Goal: Task Accomplishment & Management: Complete application form

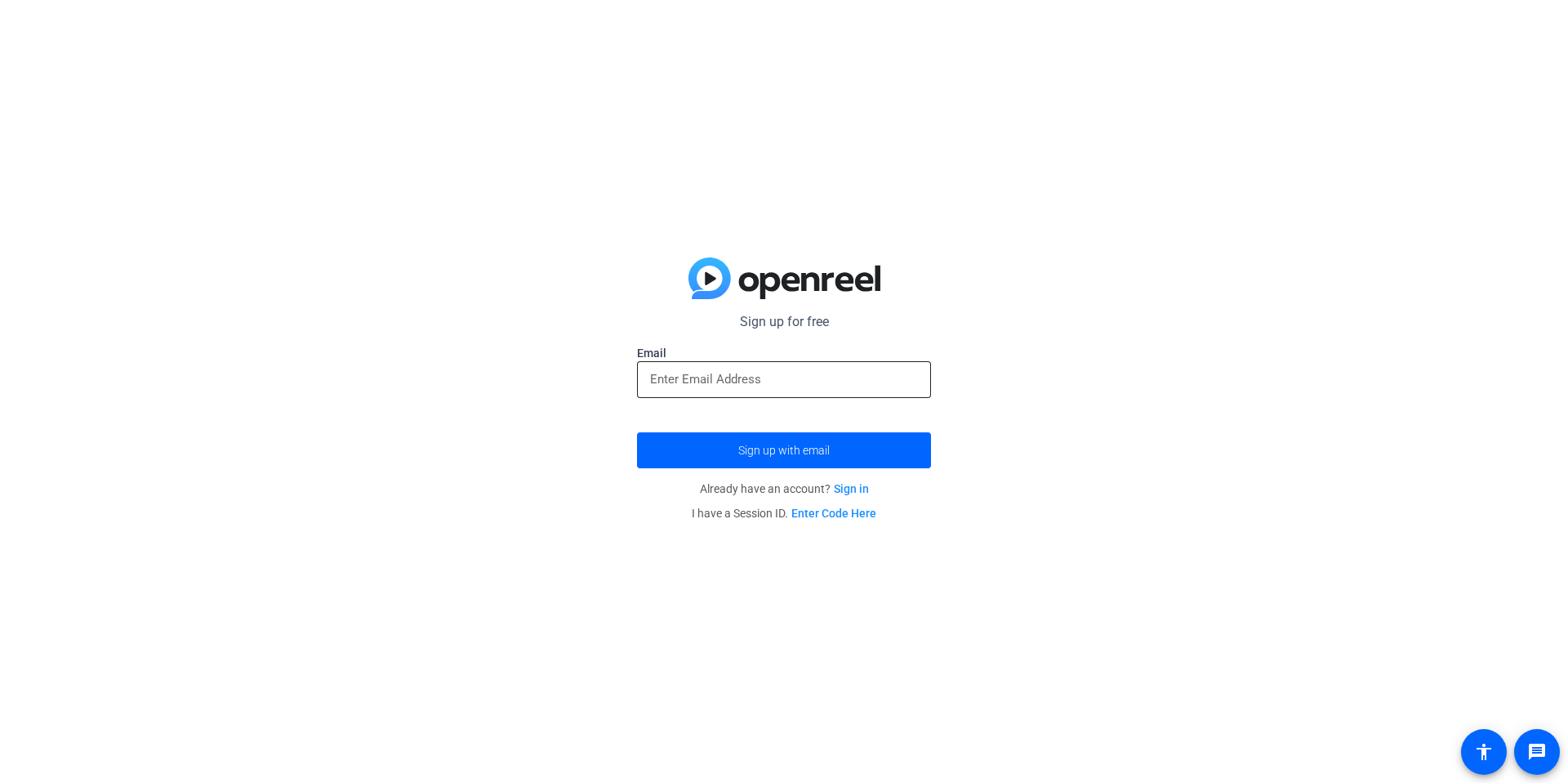
click at [741, 382] on input "email" at bounding box center [784, 379] width 268 height 20
type input "[EMAIL_ADDRESS][DOMAIN_NAME]"
click at [789, 450] on span "Sign up with email" at bounding box center [784, 450] width 91 height 0
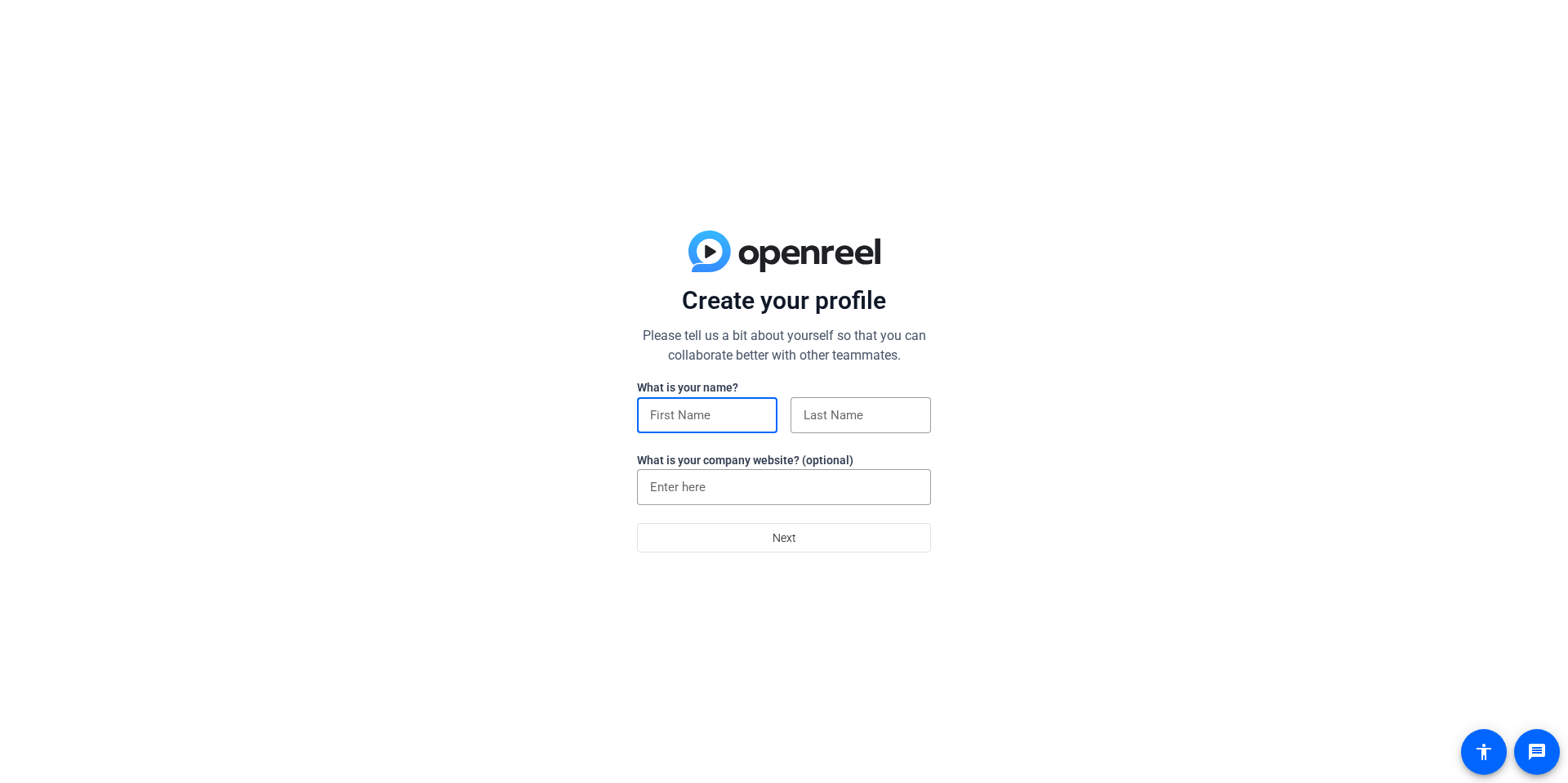
click at [703, 417] on input at bounding box center [707, 415] width 115 height 20
type input "[PERSON_NAME]"
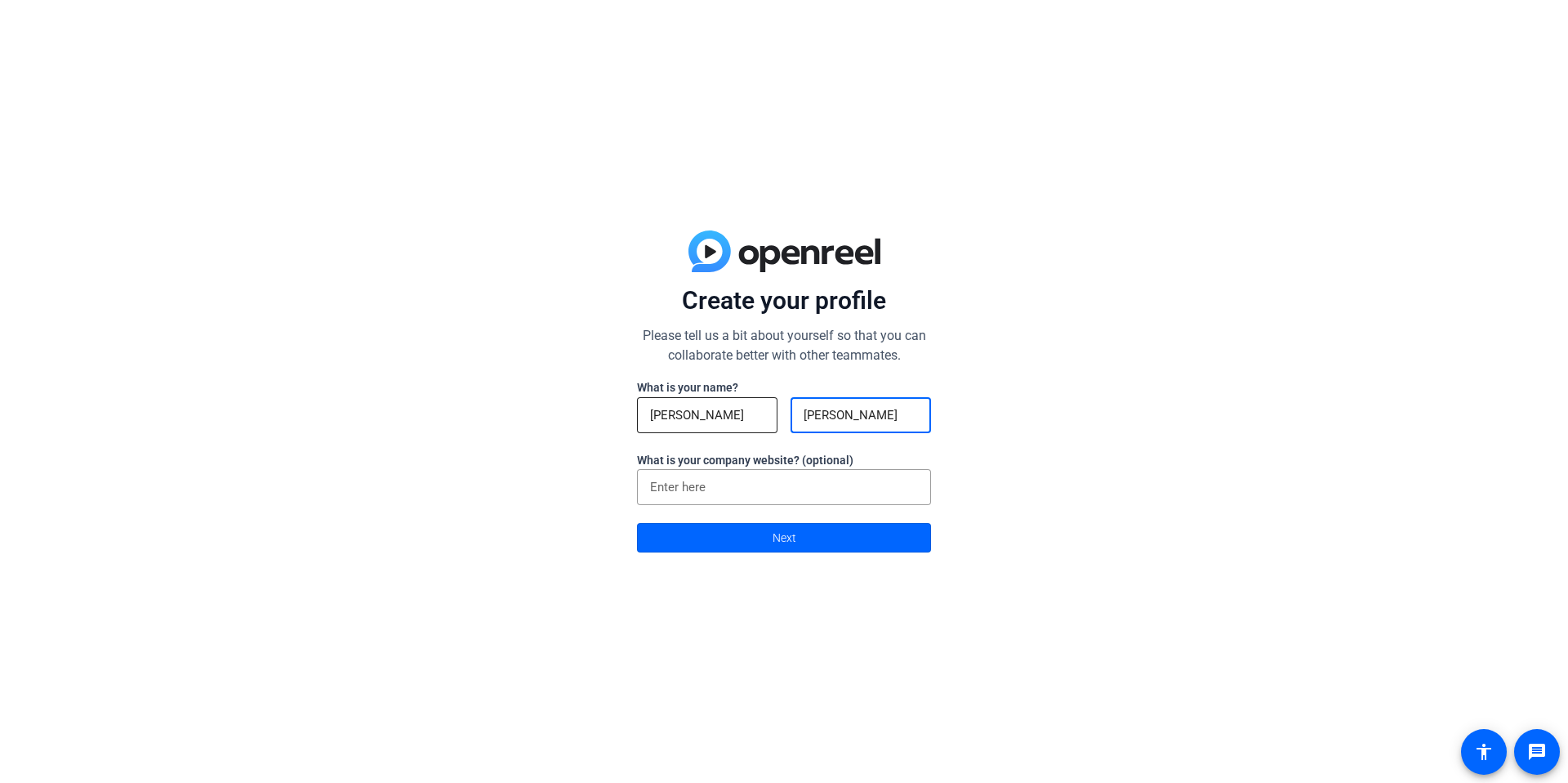
type input "[PERSON_NAME]"
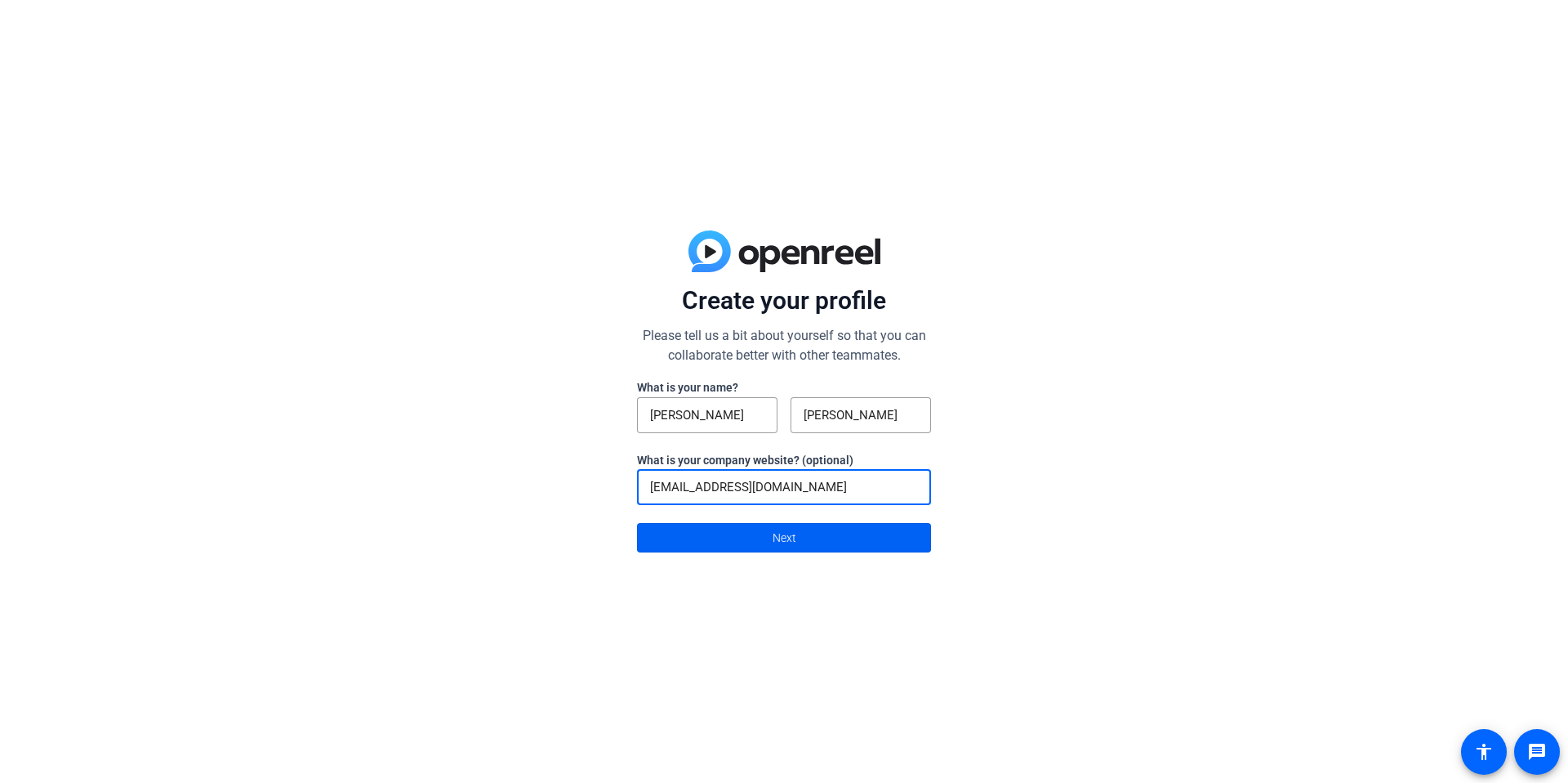
type input "[EMAIL_ADDRESS][DOMAIN_NAME]"
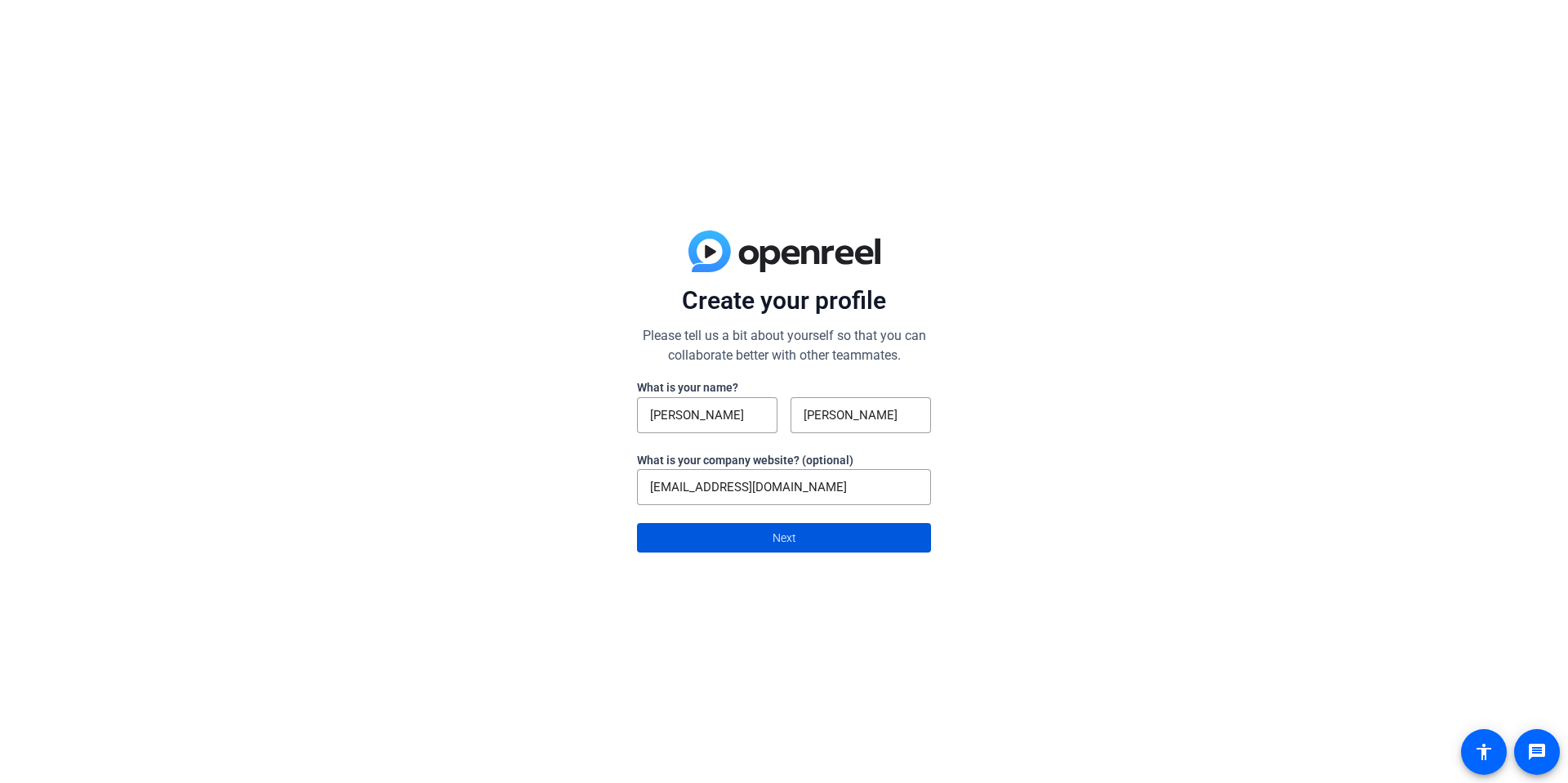
click at [776, 533] on span "Next" at bounding box center [784, 538] width 23 height 31
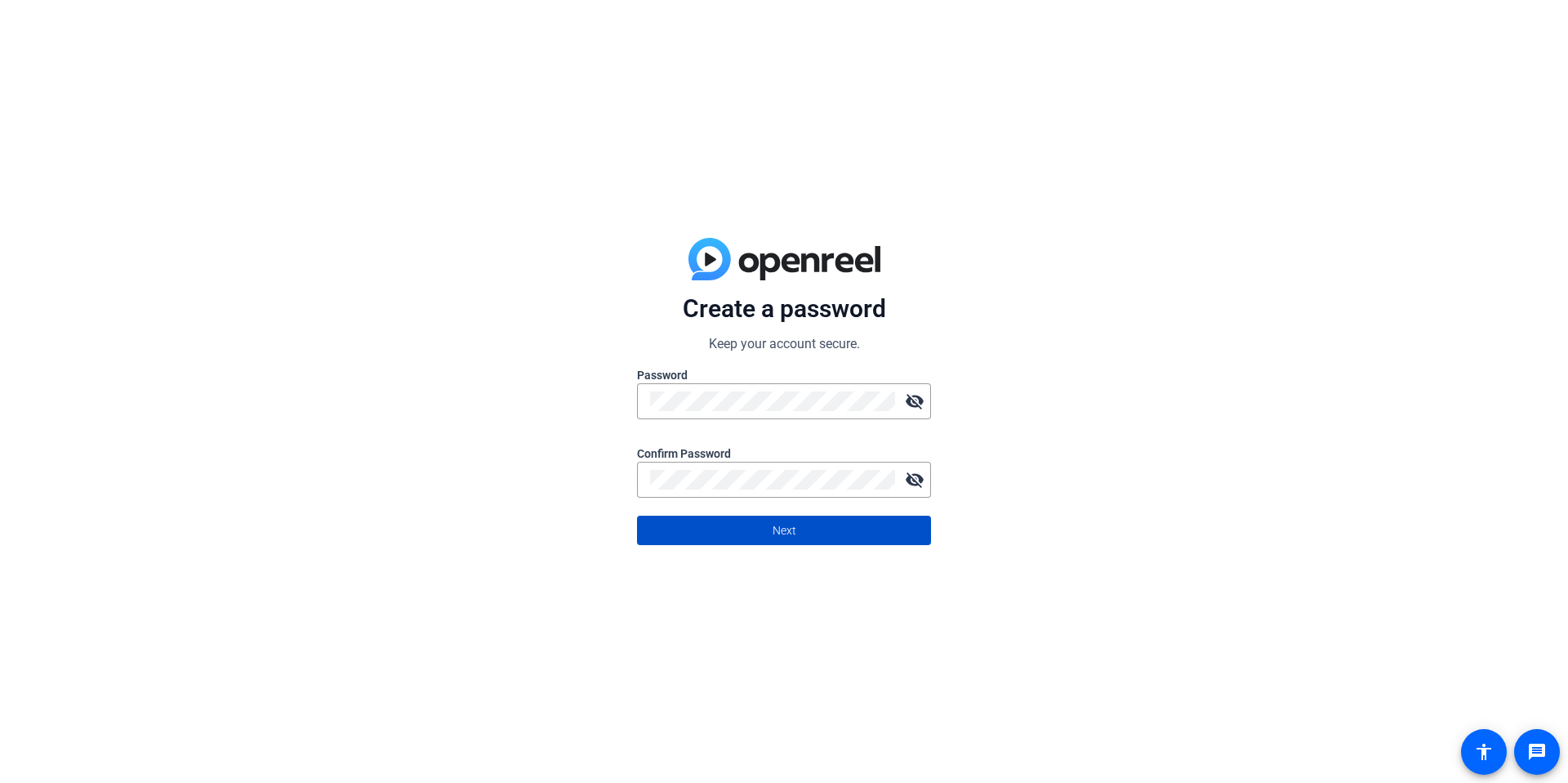
click at [737, 530] on span at bounding box center [784, 530] width 293 height 39
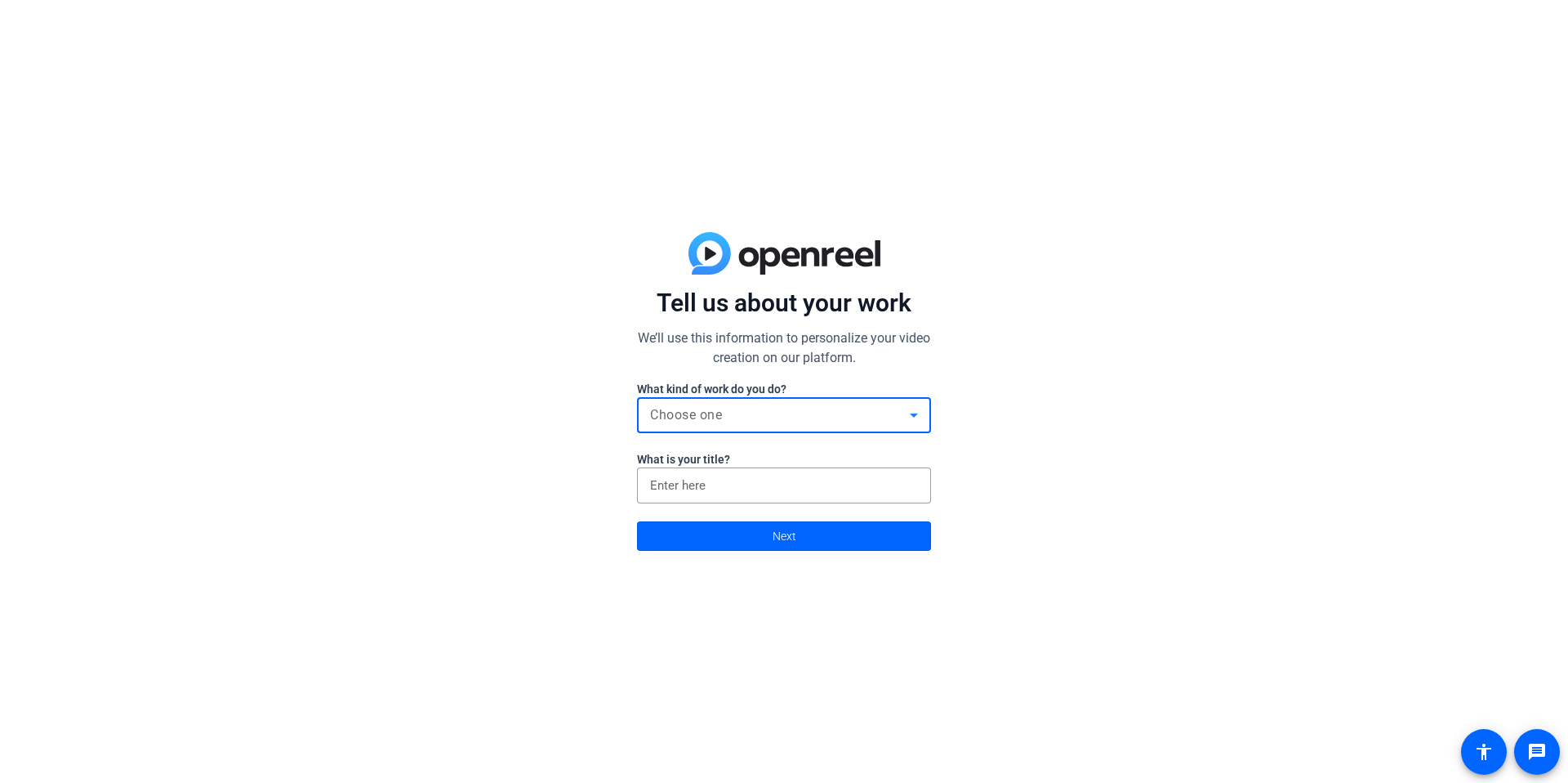
click at [721, 416] on span "Choose one" at bounding box center [685, 415] width 72 height 16
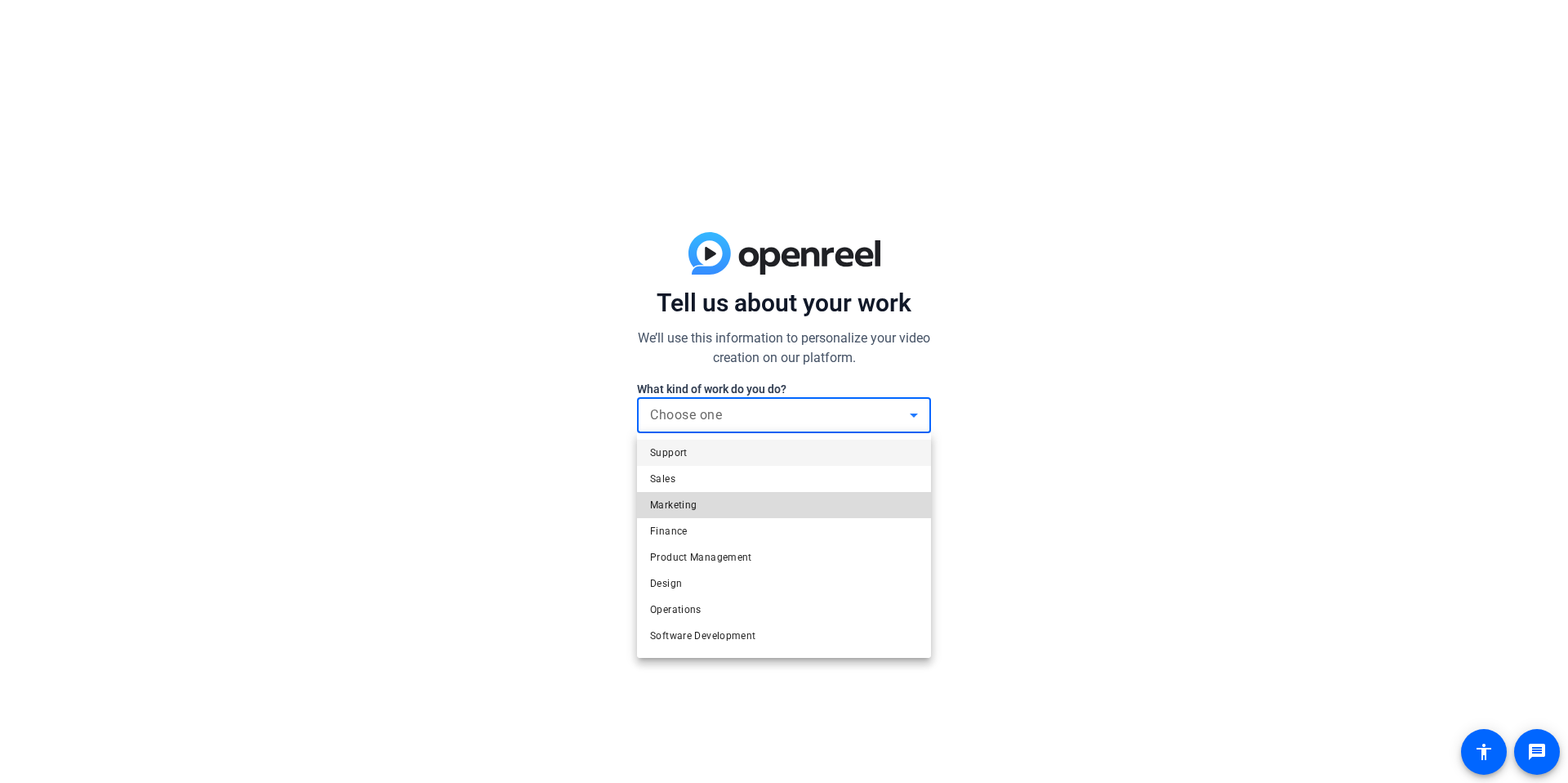
click at [678, 509] on span "Marketing" at bounding box center [673, 505] width 47 height 20
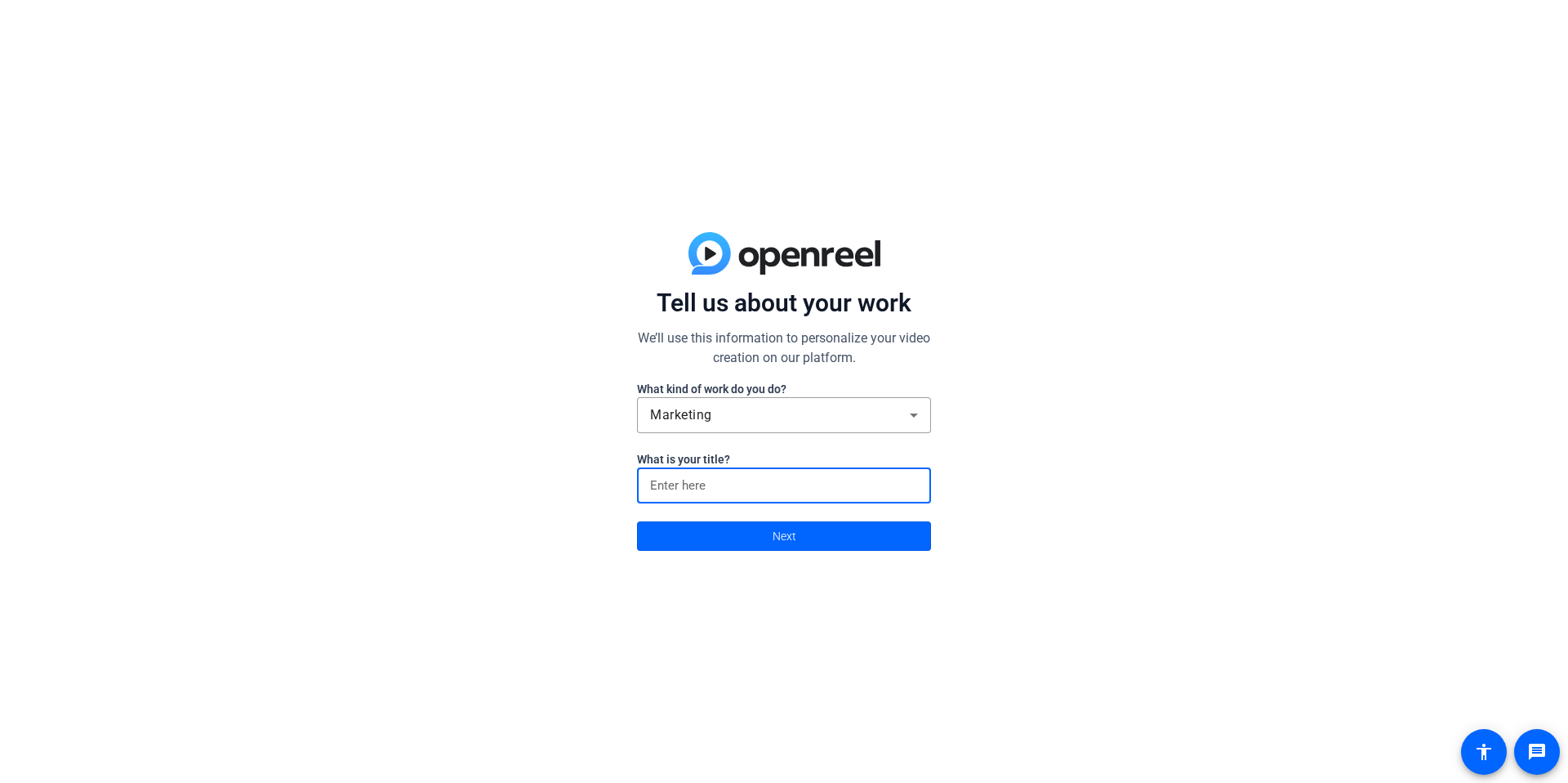
click at [699, 479] on input at bounding box center [784, 485] width 268 height 20
type input "Manager"
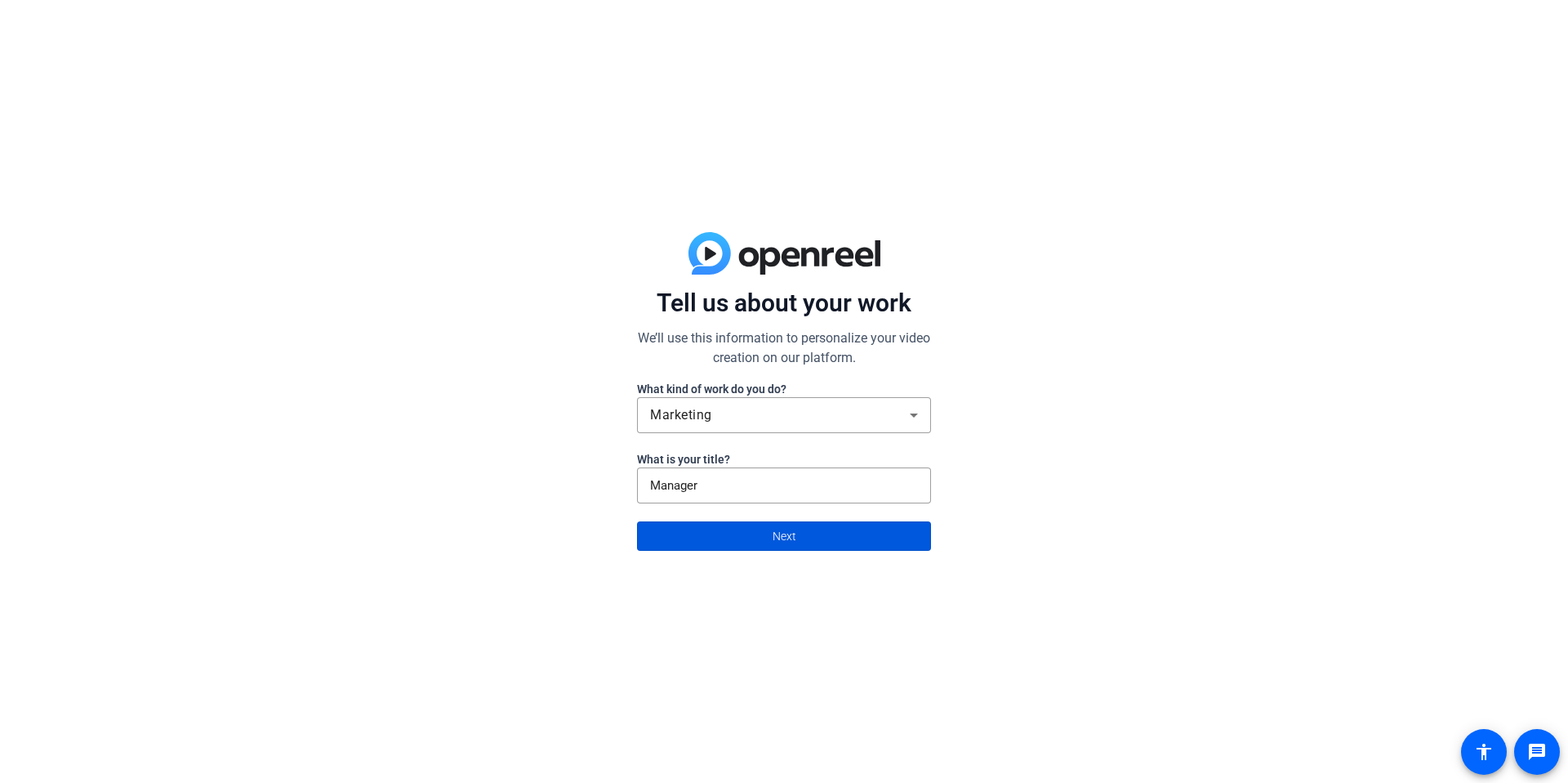
click at [753, 530] on span at bounding box center [784, 535] width 293 height 39
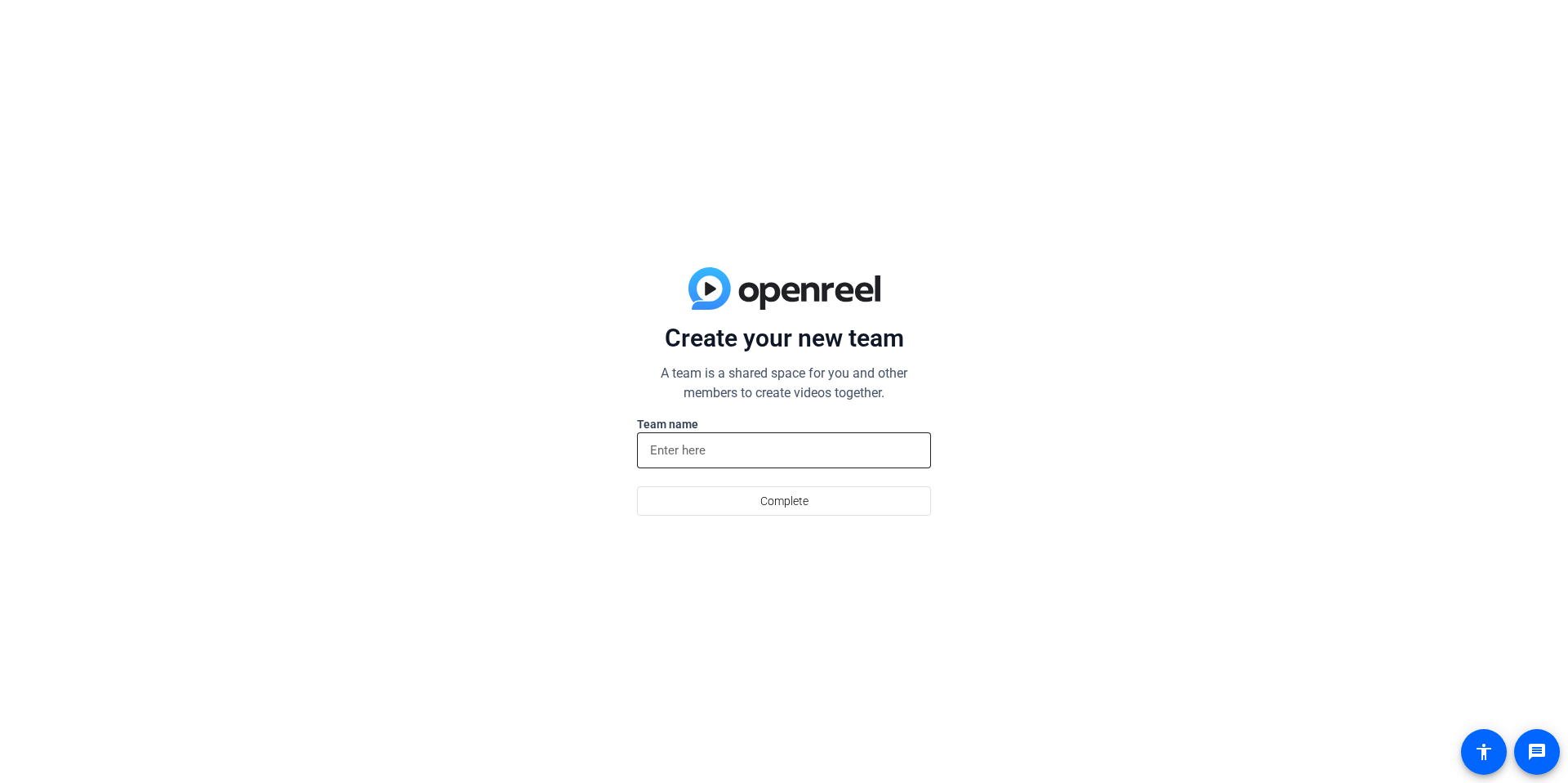
click at [705, 439] on div at bounding box center [784, 449] width 268 height 36
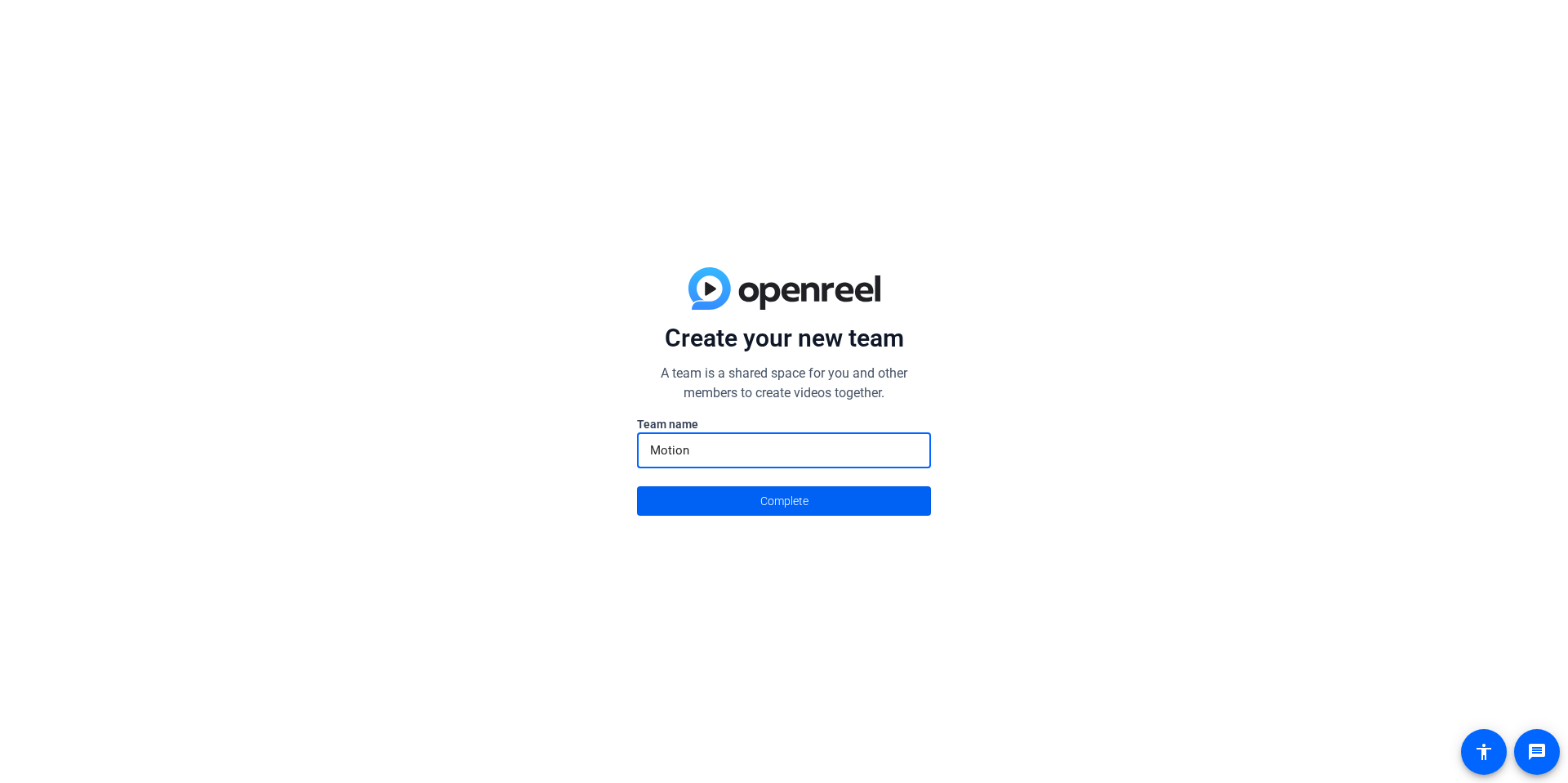
type input "Motion"
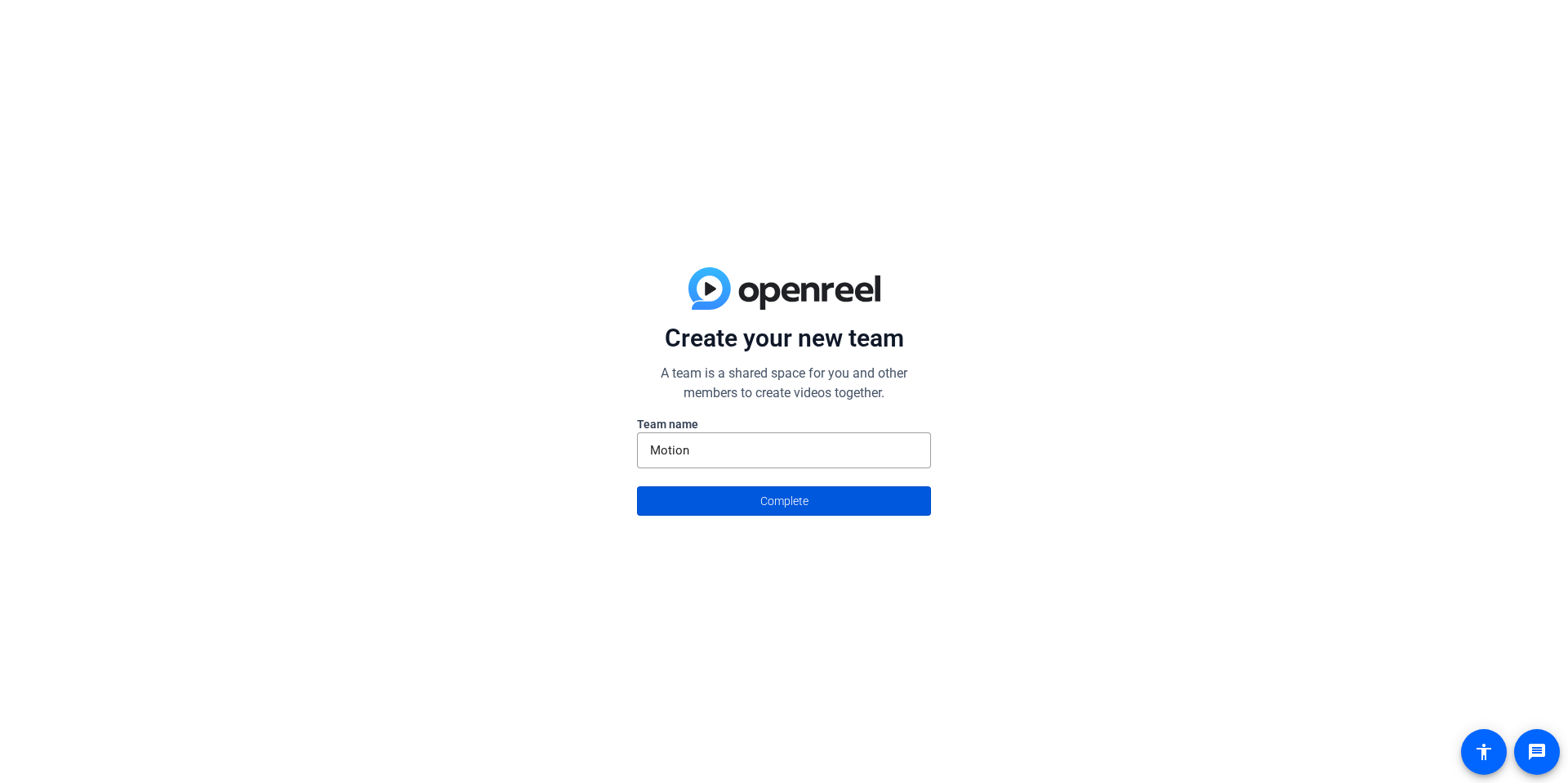
click at [772, 488] on span "Complete" at bounding box center [784, 501] width 48 height 31
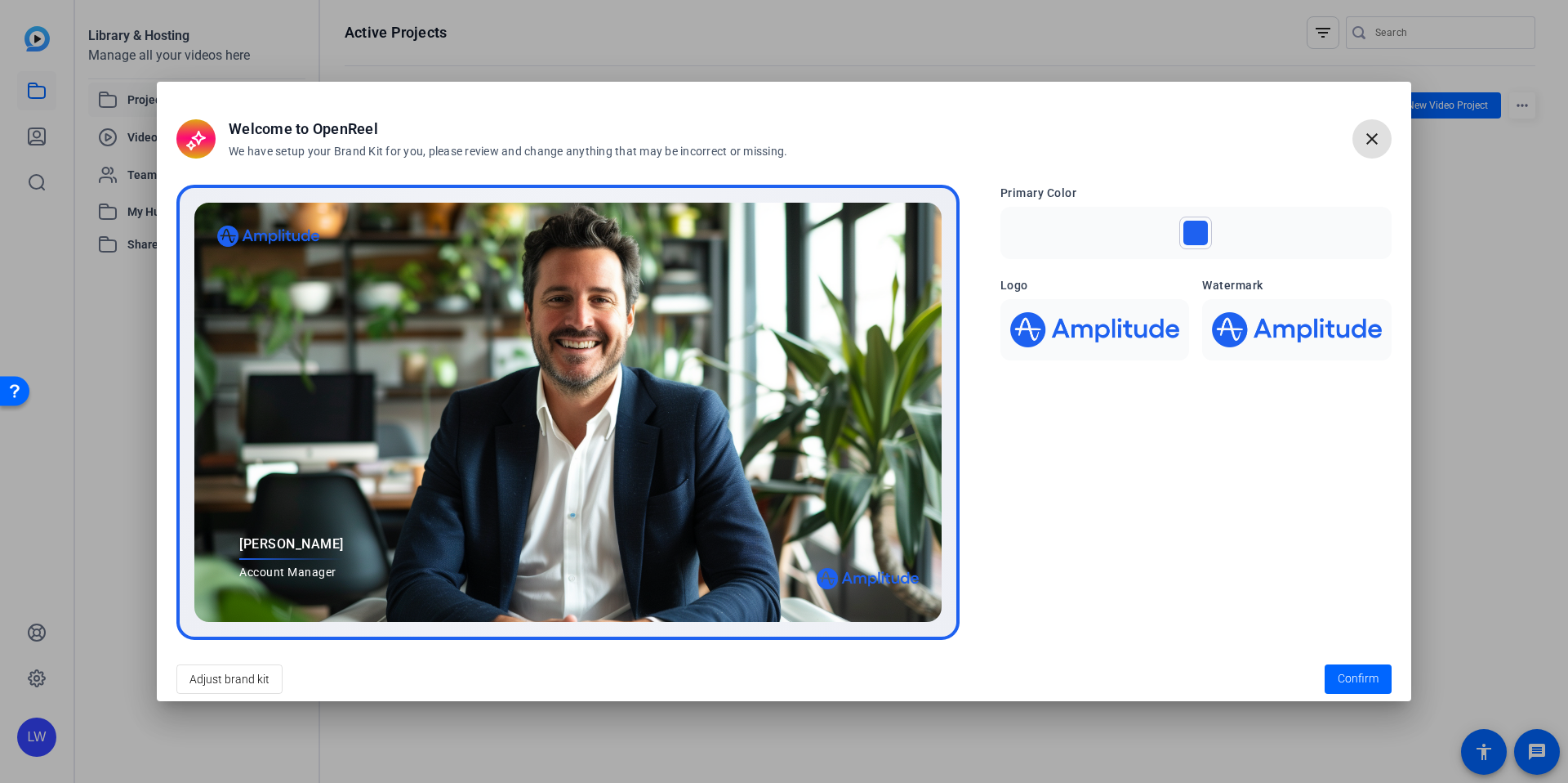
click at [1374, 139] on mat-icon "close" at bounding box center [1372, 139] width 20 height 20
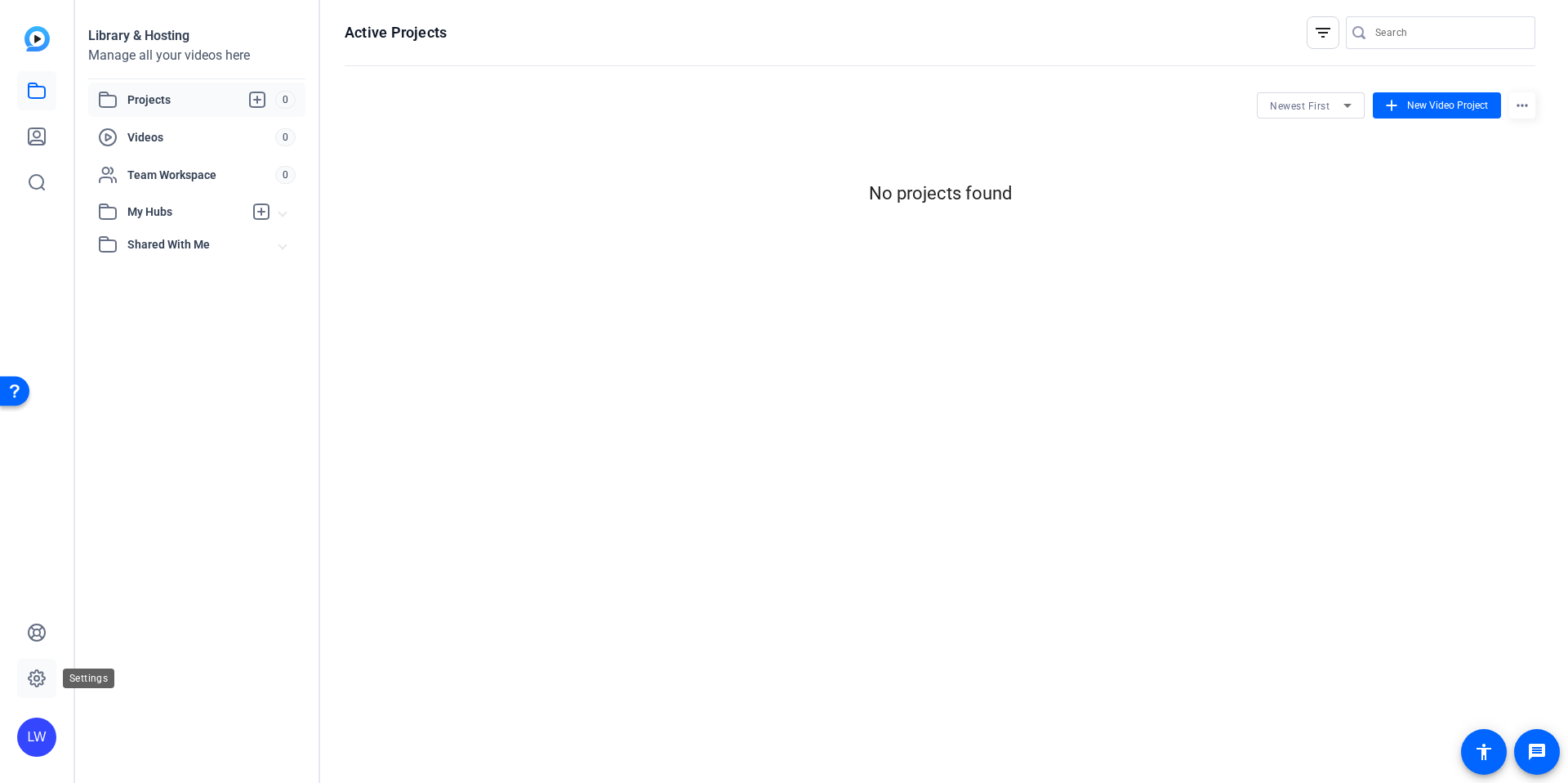
click at [33, 675] on icon at bounding box center [36, 678] width 20 height 20
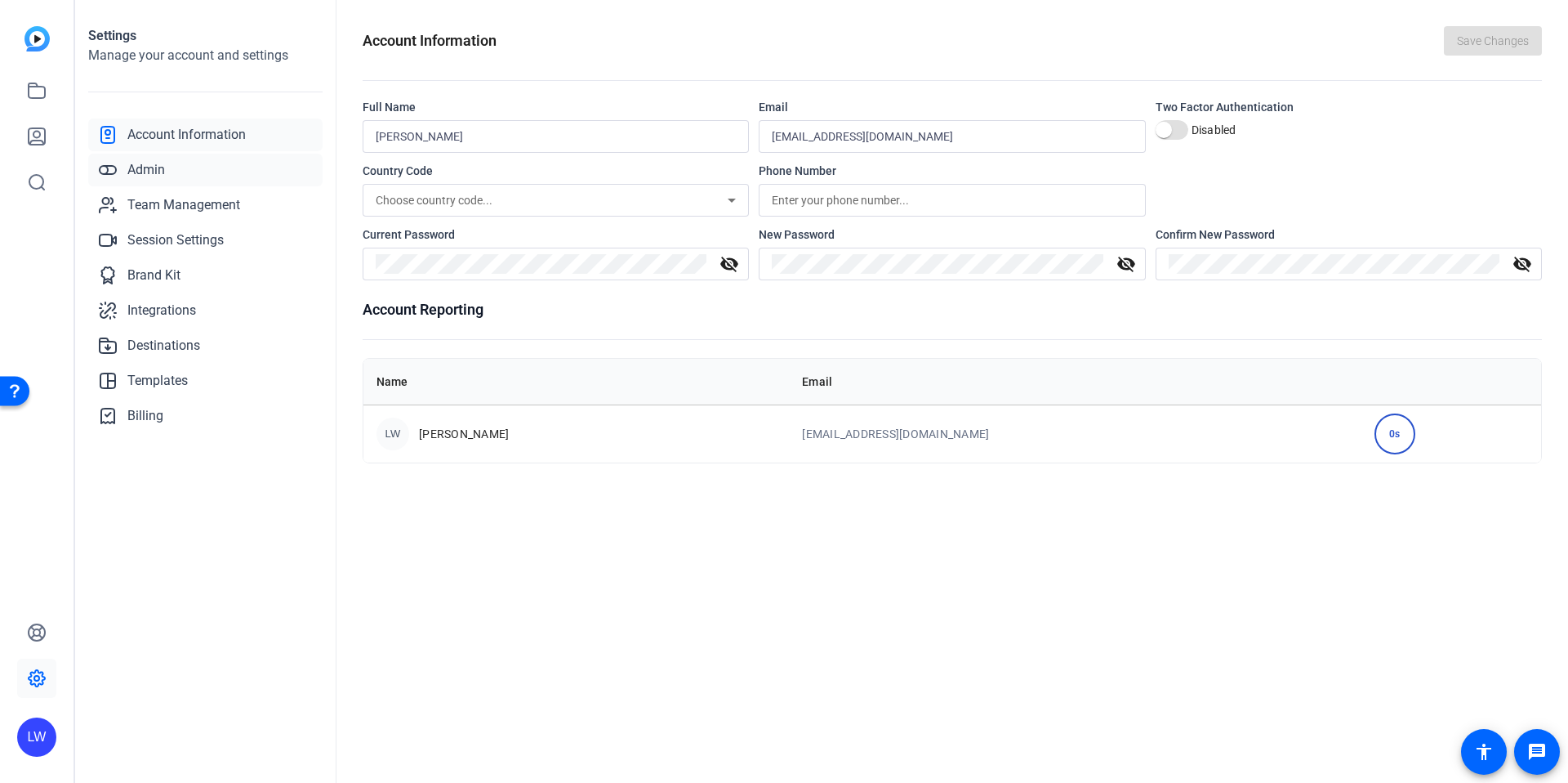
click at [160, 172] on span "Admin" at bounding box center [146, 169] width 37 height 20
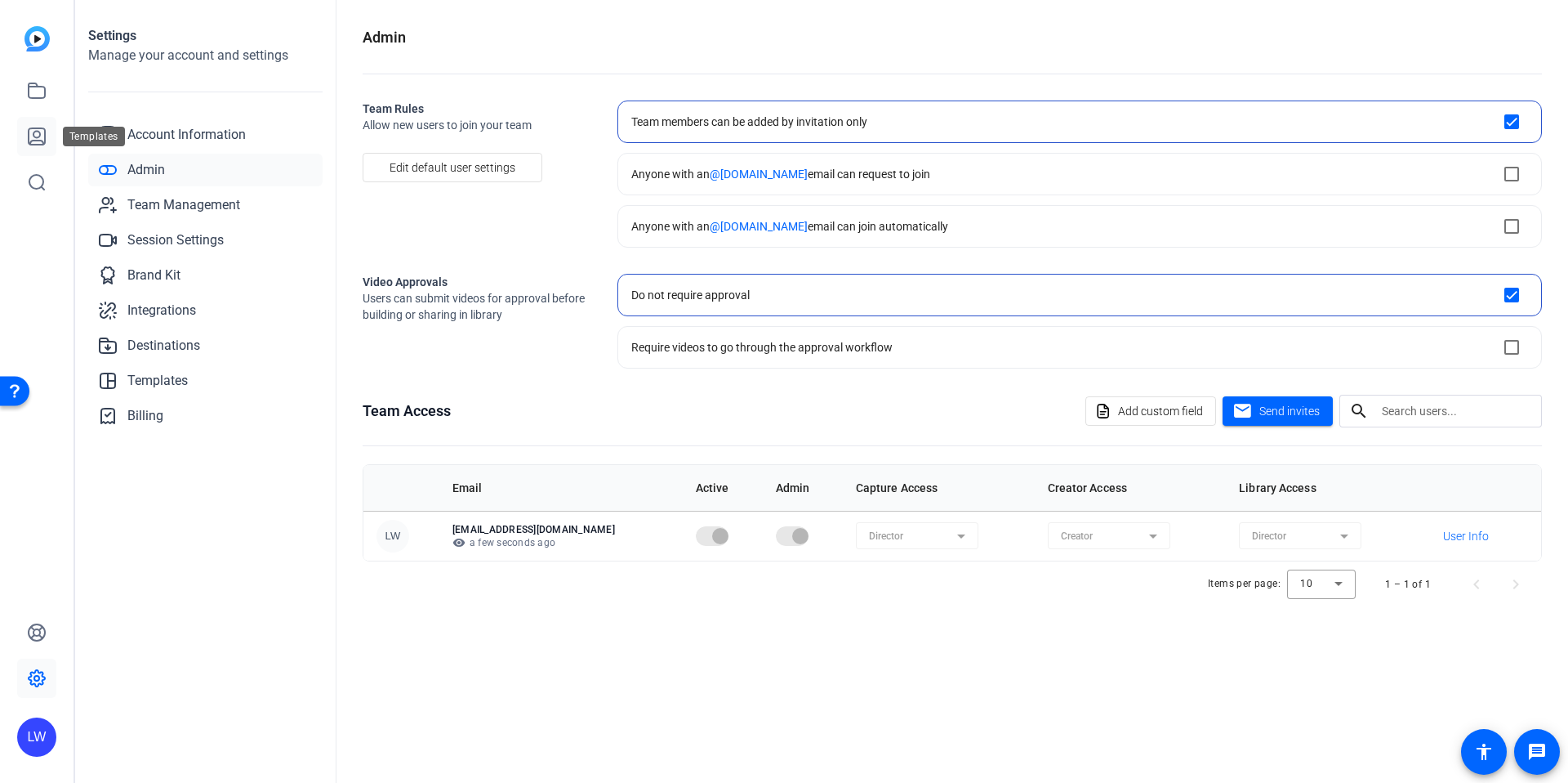
click at [34, 132] on icon at bounding box center [36, 136] width 20 height 20
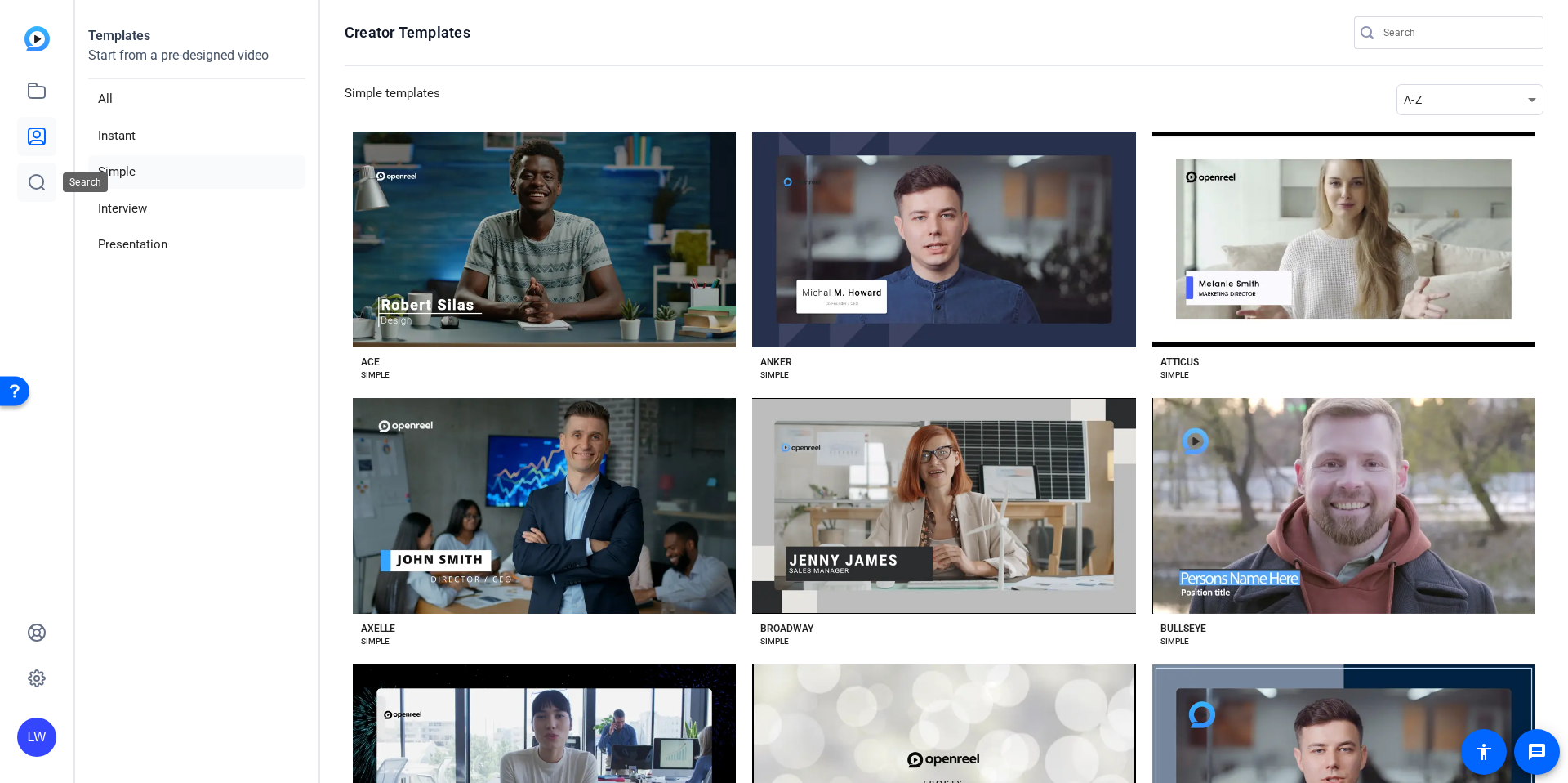
click at [37, 190] on icon at bounding box center [36, 182] width 20 height 20
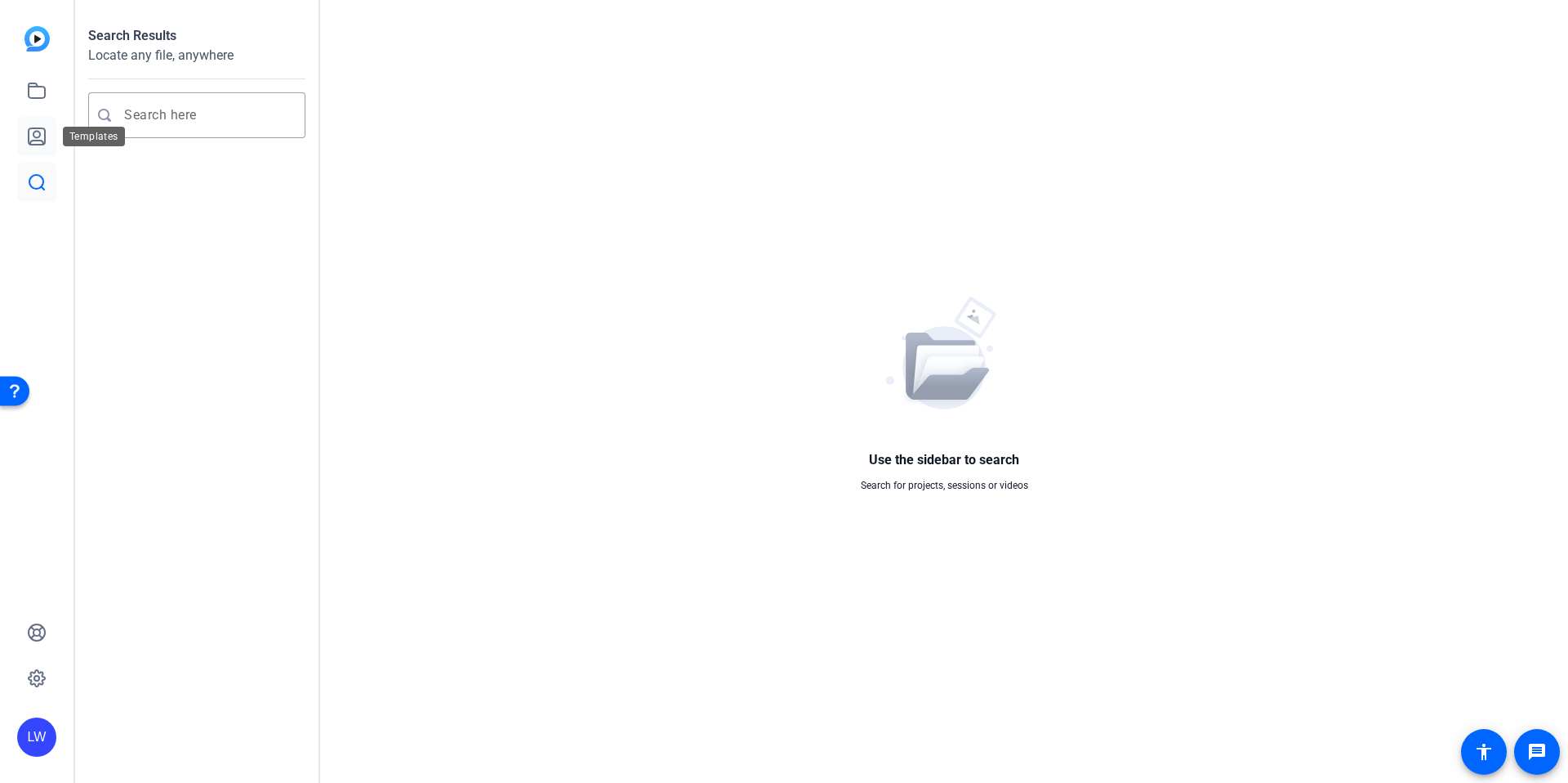
click at [38, 130] on icon at bounding box center [36, 136] width 20 height 20
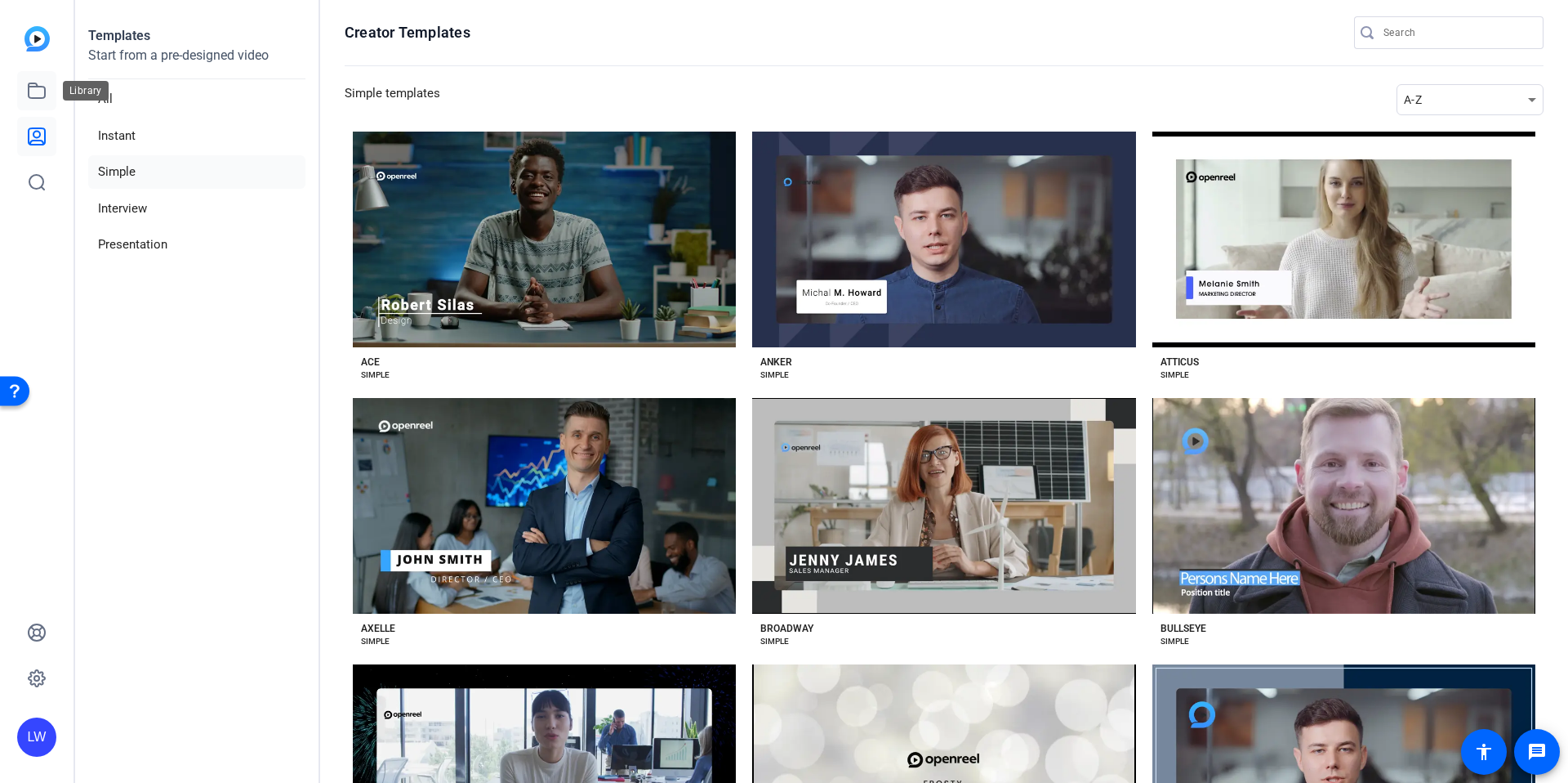
click at [44, 88] on icon at bounding box center [36, 90] width 17 height 15
